Goal: Information Seeking & Learning: Learn about a topic

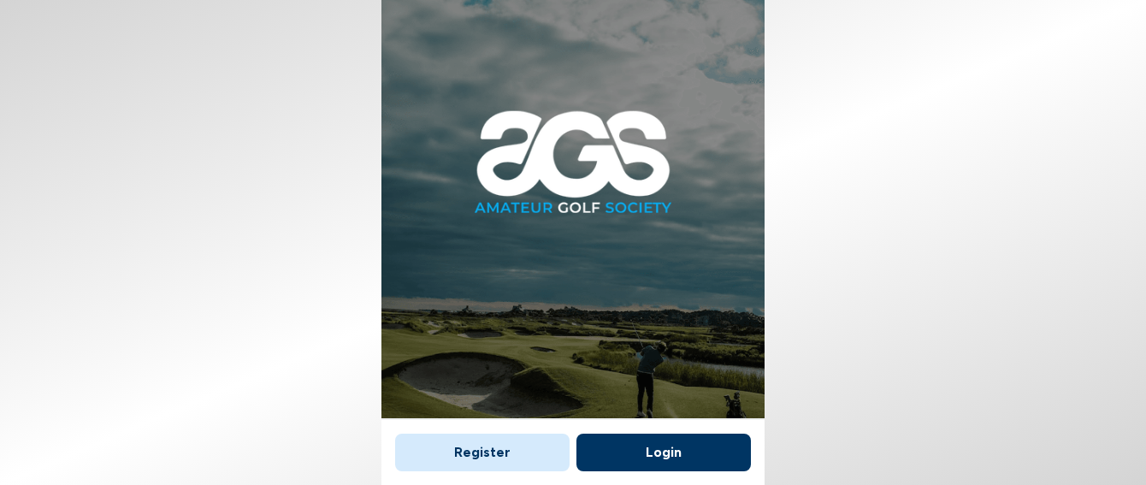
click at [662, 440] on button "Login" at bounding box center [663, 453] width 174 height 38
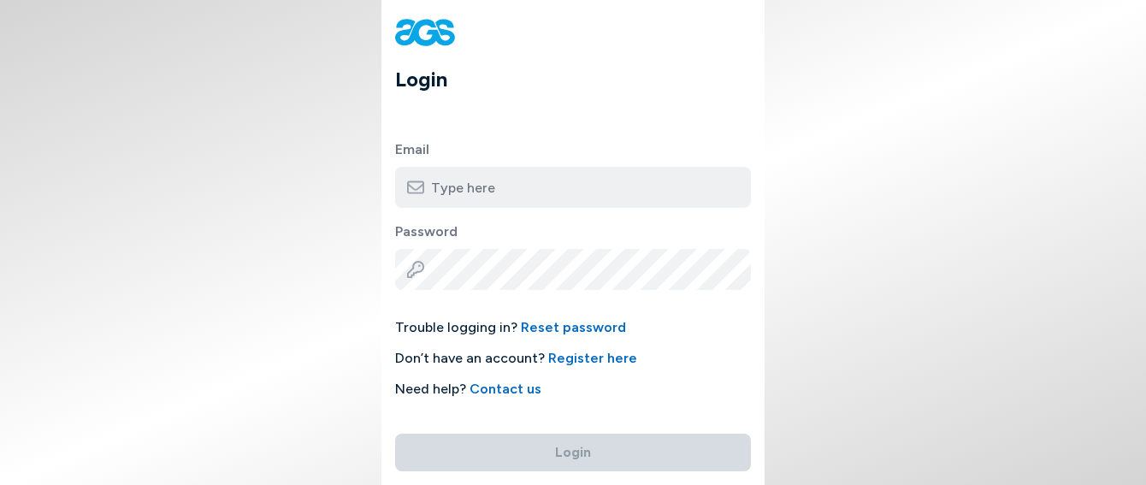
type input "[EMAIL_ADDRESS][DOMAIN_NAME]"
click at [573, 442] on button "Login" at bounding box center [573, 453] width 356 height 38
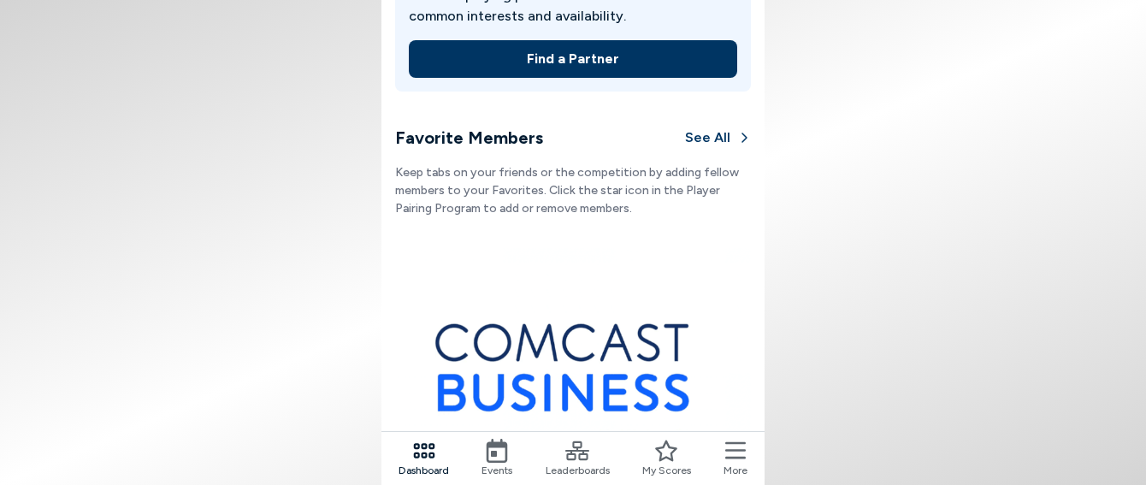
scroll to position [605, 0]
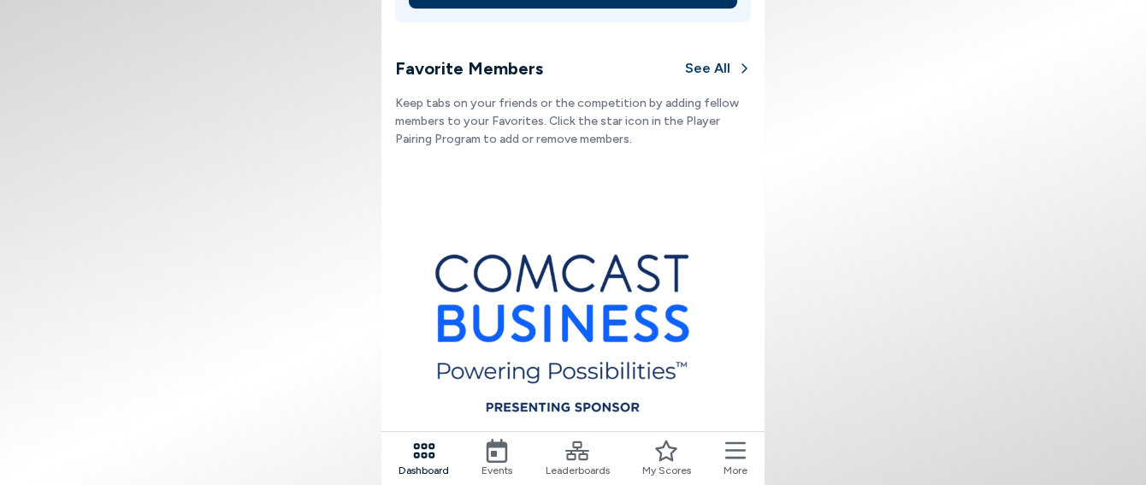
click at [670, 452] on icon at bounding box center [666, 451] width 24 height 24
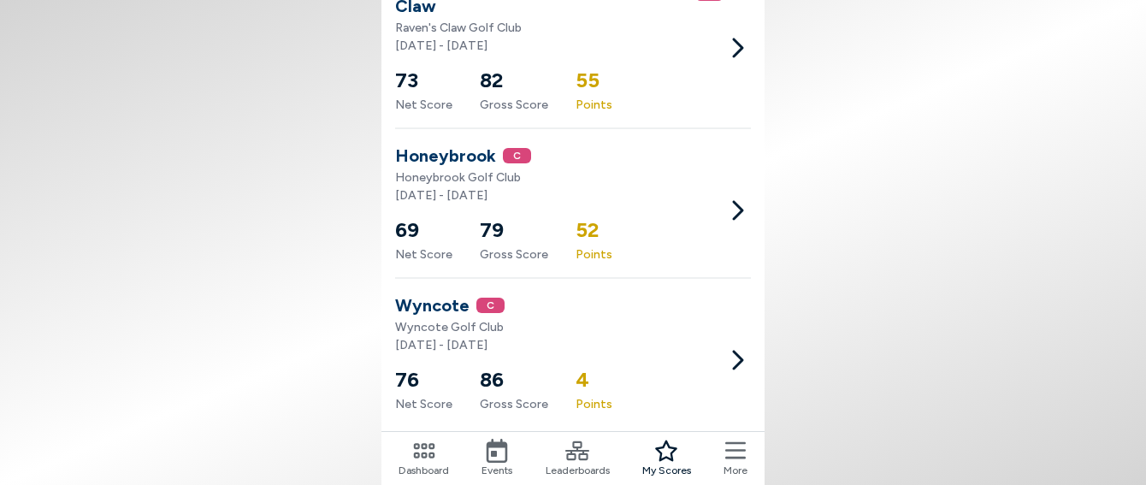
click at [577, 448] on icon at bounding box center [577, 450] width 24 height 19
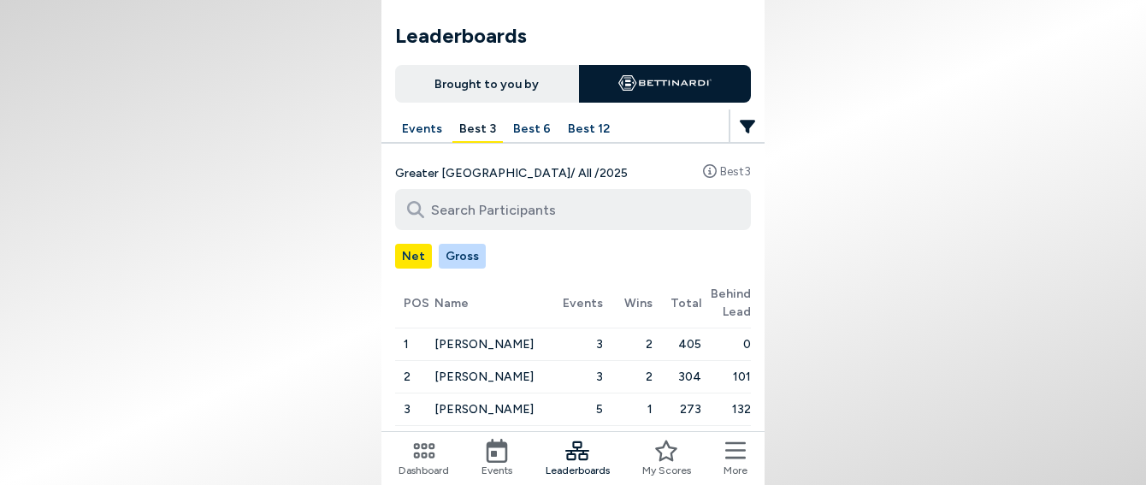
click at [416, 125] on button "Events" at bounding box center [422, 129] width 54 height 27
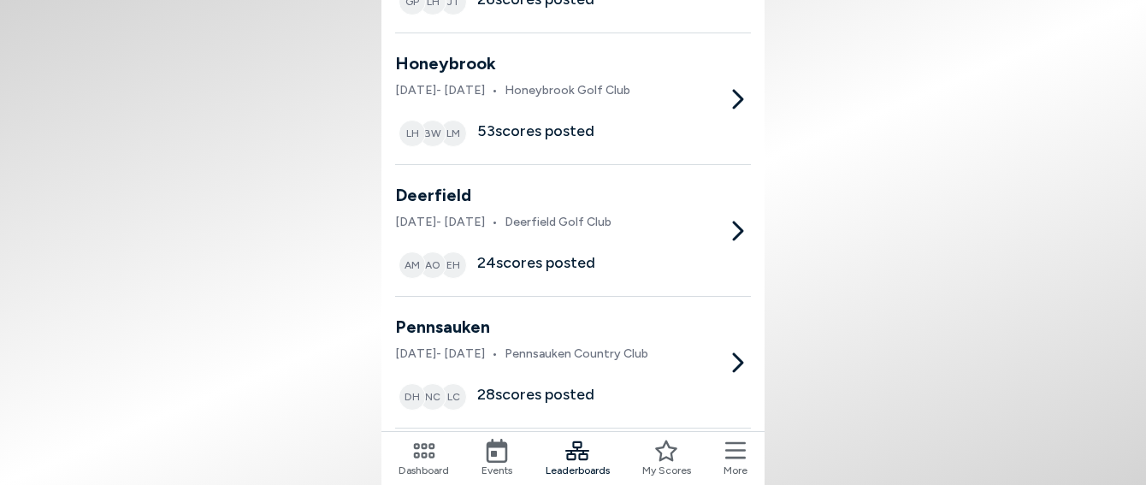
scroll to position [820, 0]
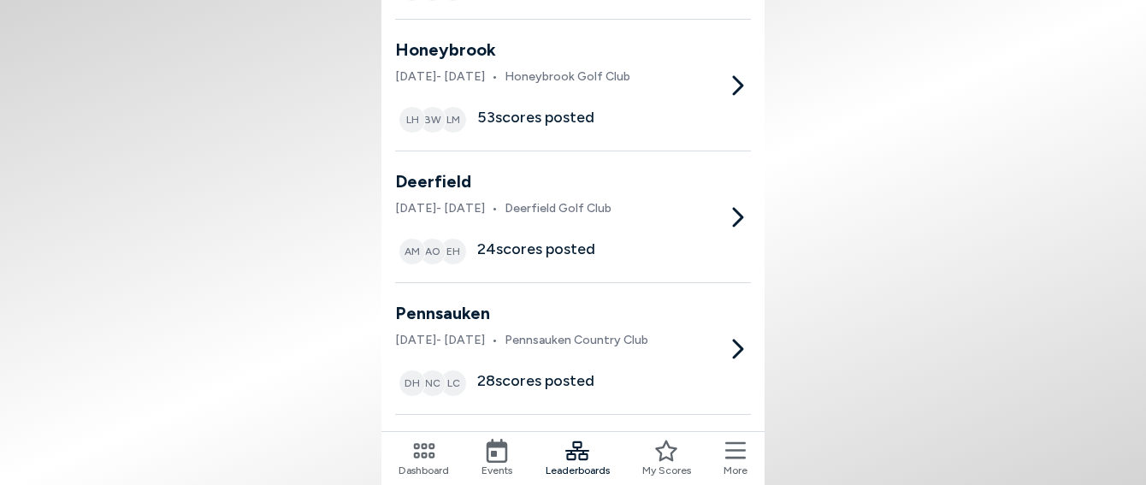
click at [697, 83] on div "Honeybrook [DATE] - [DATE] • Honeybrook Golf Club LH BW LM 53 scores posted" at bounding box center [573, 85] width 356 height 97
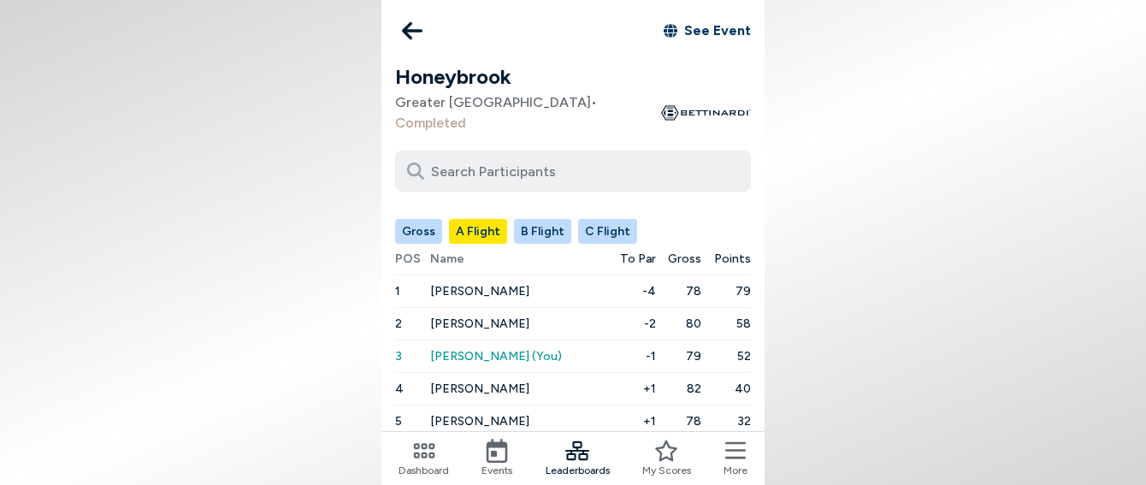
click at [413, 28] on icon at bounding box center [412, 31] width 21 height 34
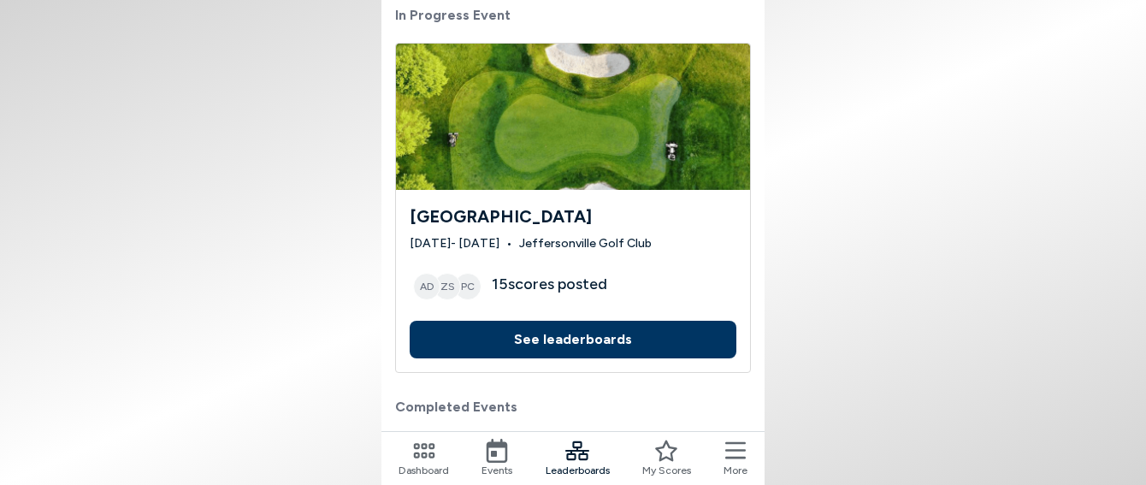
scroll to position [161, 0]
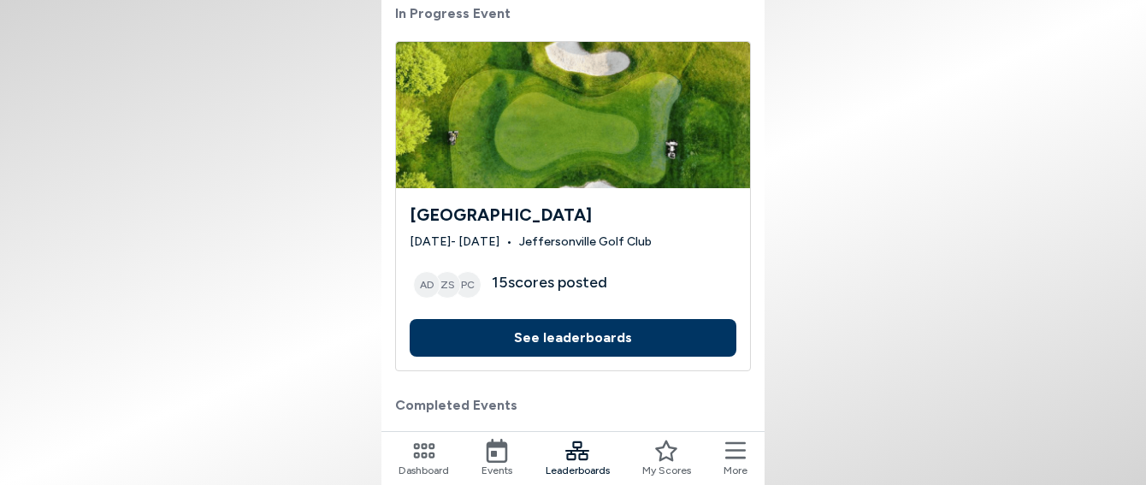
click at [559, 339] on button "See leaderboards" at bounding box center [573, 338] width 327 height 38
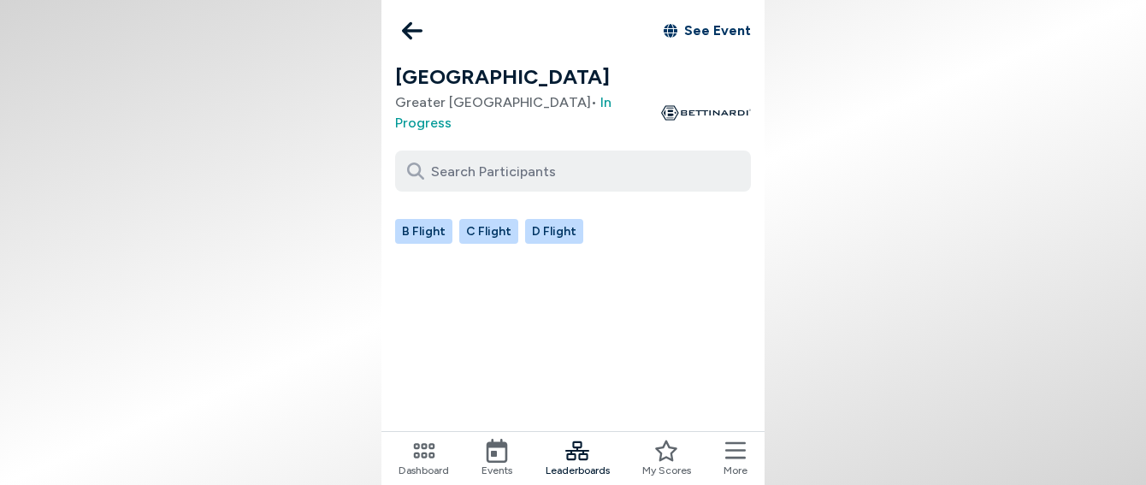
click at [416, 22] on icon at bounding box center [412, 31] width 21 height 34
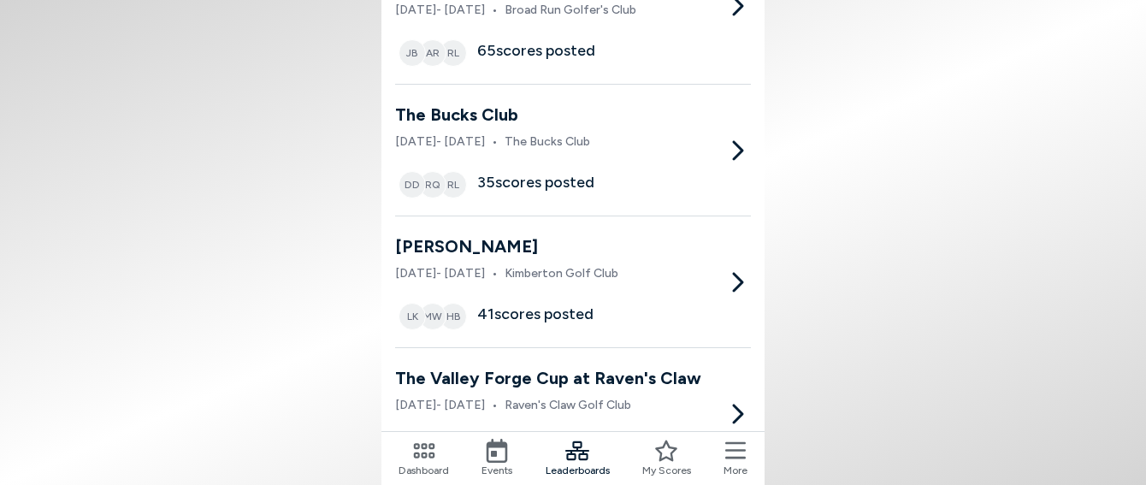
scroll to position [1972, 0]
